Goal: Browse casually

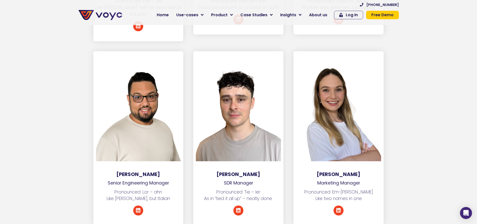
scroll to position [2358, 0]
click at [435, 112] on section "[PERSON_NAME] Senior Engineering Manager Pronounced: Lor – ahn Like [PERSON_NAM…" at bounding box center [238, 144] width 477 height 185
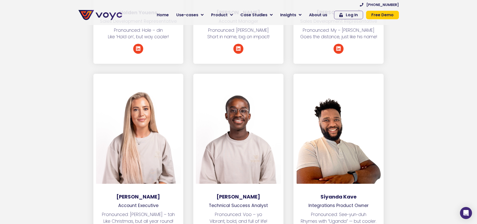
scroll to position [1942, 0]
